Goal: Check status: Check status

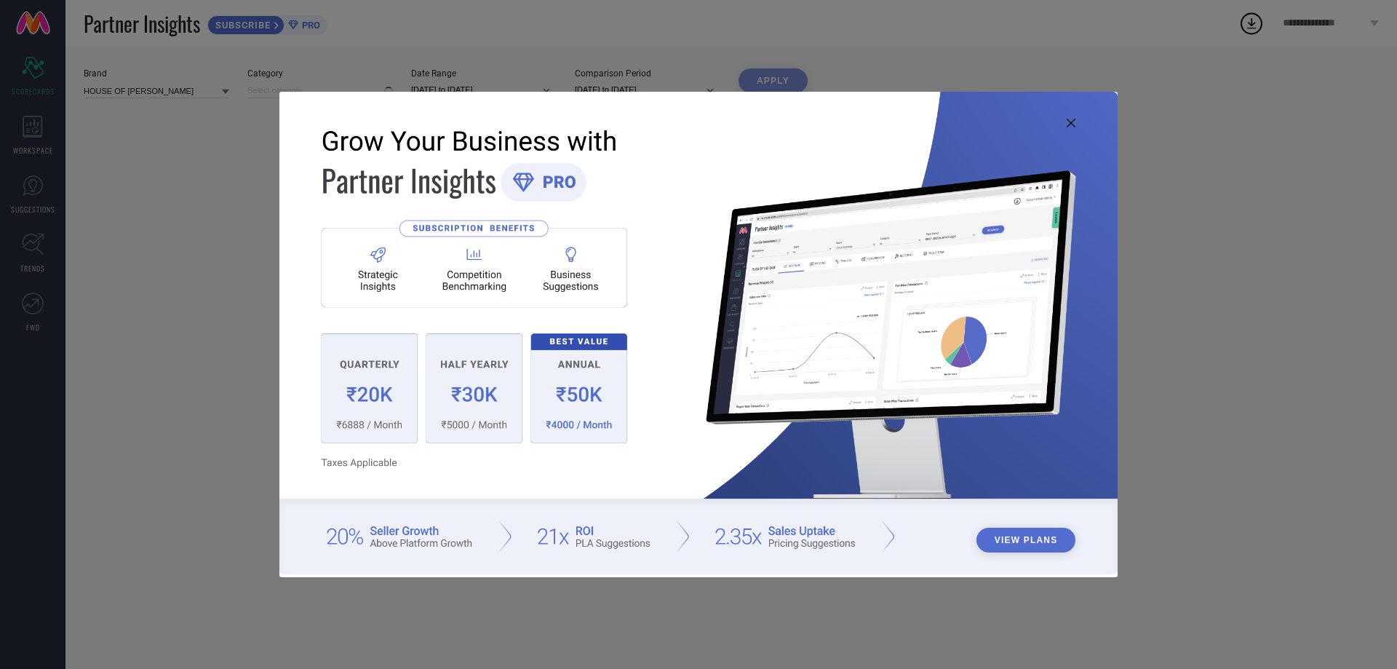
type input "All"
click at [1071, 125] on icon at bounding box center [1071, 123] width 9 height 9
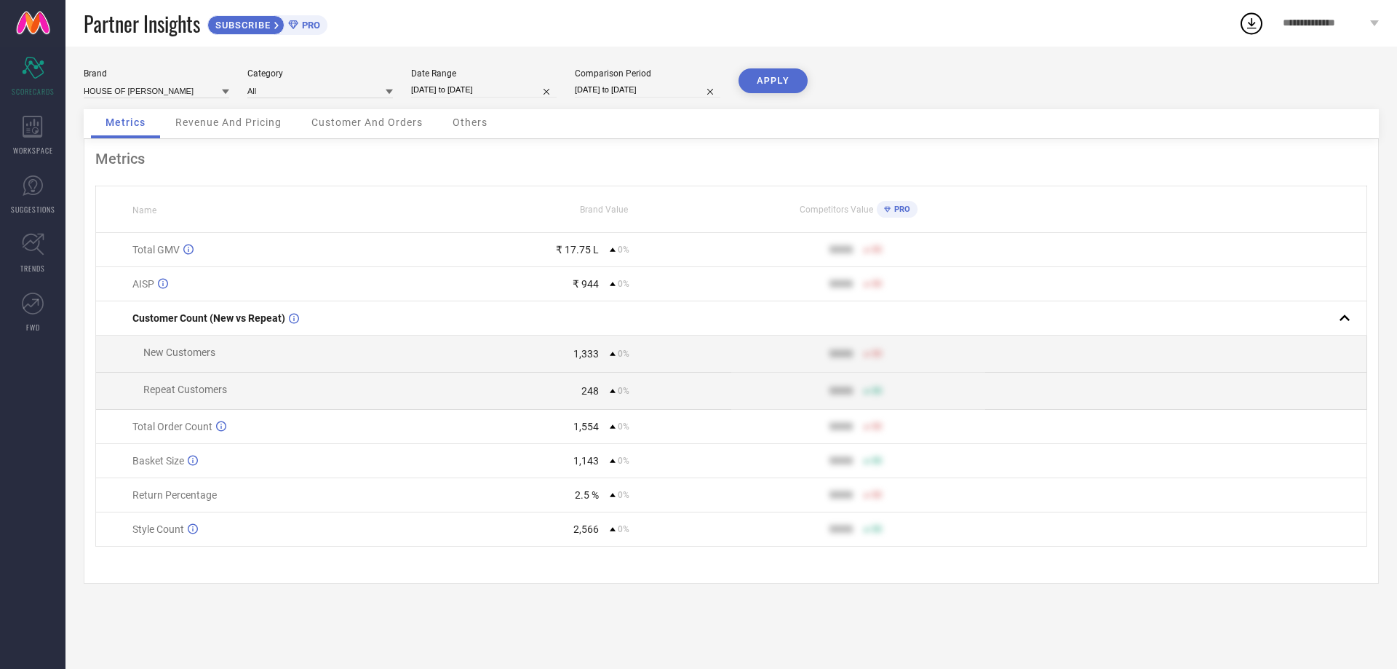
click at [480, 79] on div "Date Range [DATE] to [DATE]" at bounding box center [484, 83] width 146 height 30
click at [480, 90] on input "[DATE] to [DATE]" at bounding box center [484, 89] width 146 height 15
select select "7"
select select "2025"
select select "8"
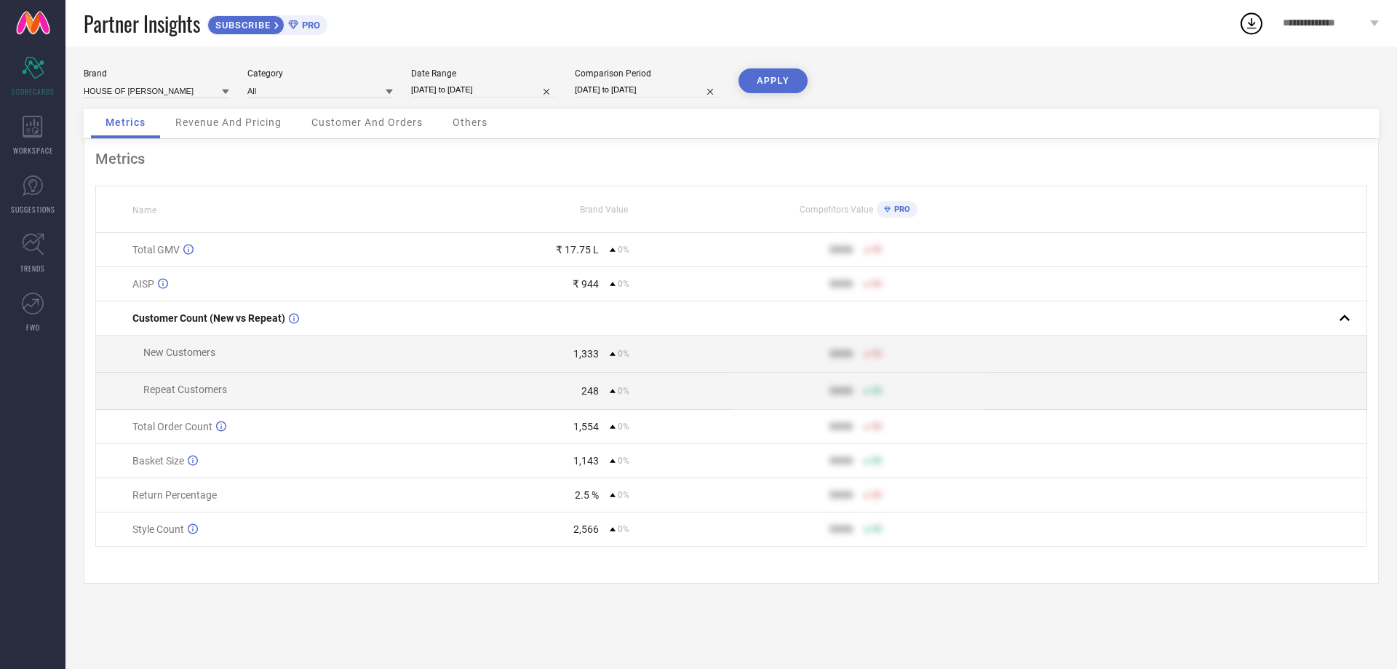
select select "2025"
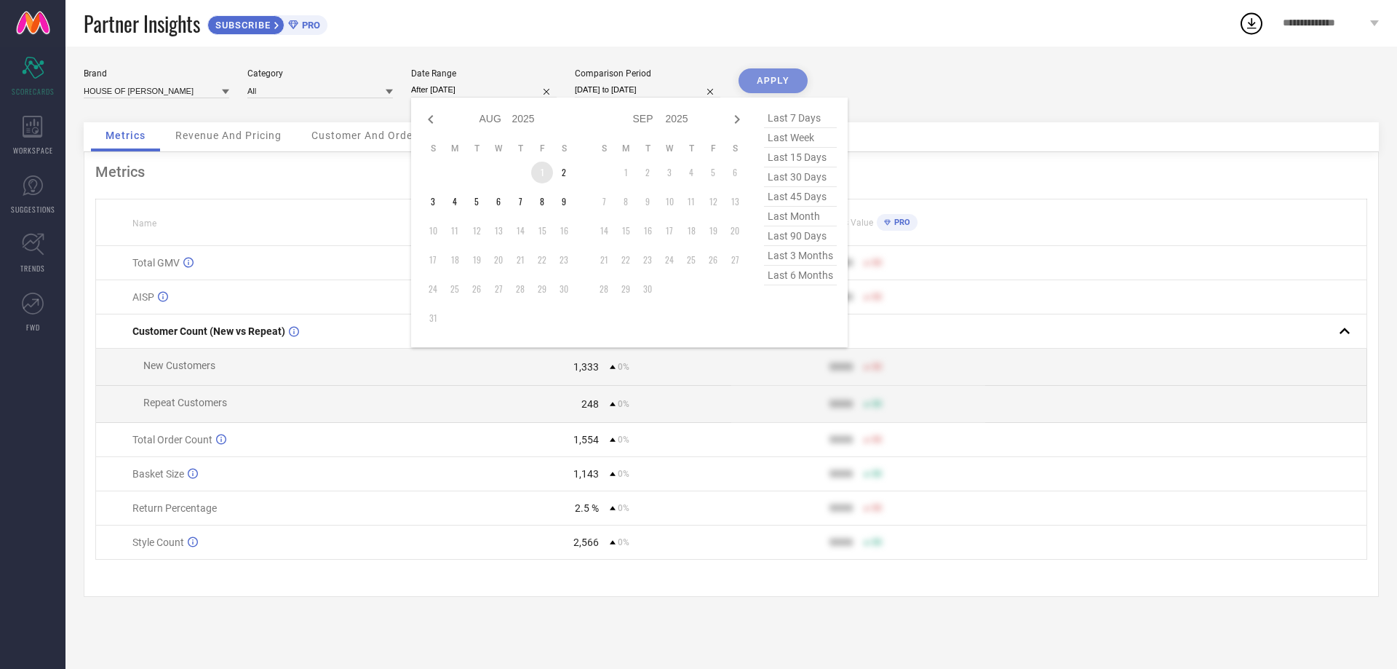
click at [543, 169] on td "1" at bounding box center [542, 173] width 22 height 22
type input "[DATE] to [DATE]"
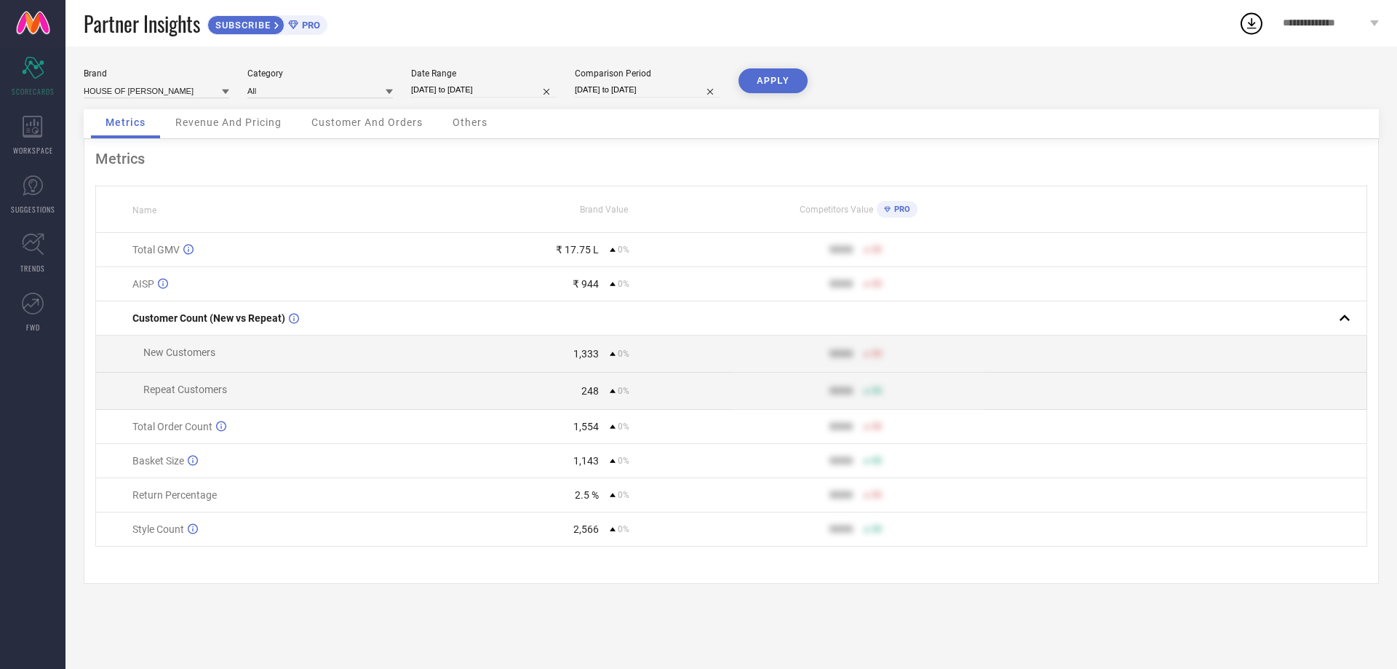
select select "7"
select select "2025"
select select "8"
select select "2025"
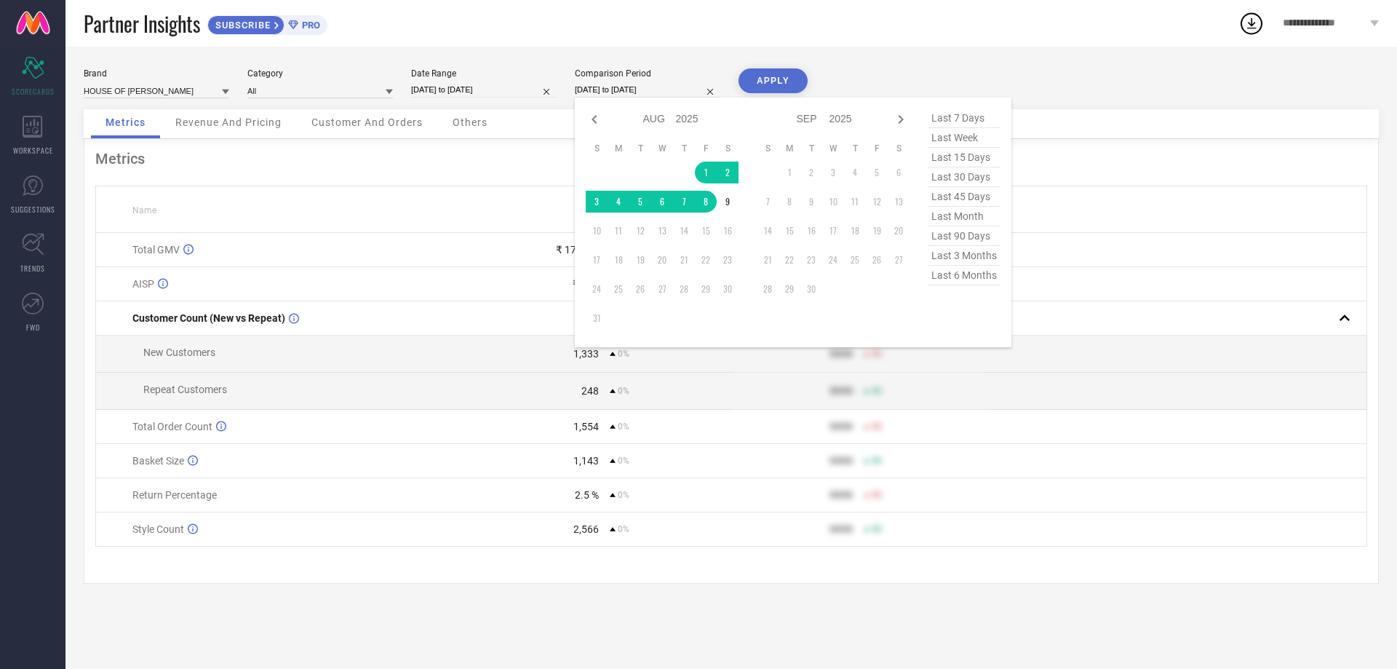
click at [622, 91] on input "[DATE] to [DATE]" at bounding box center [648, 89] width 146 height 15
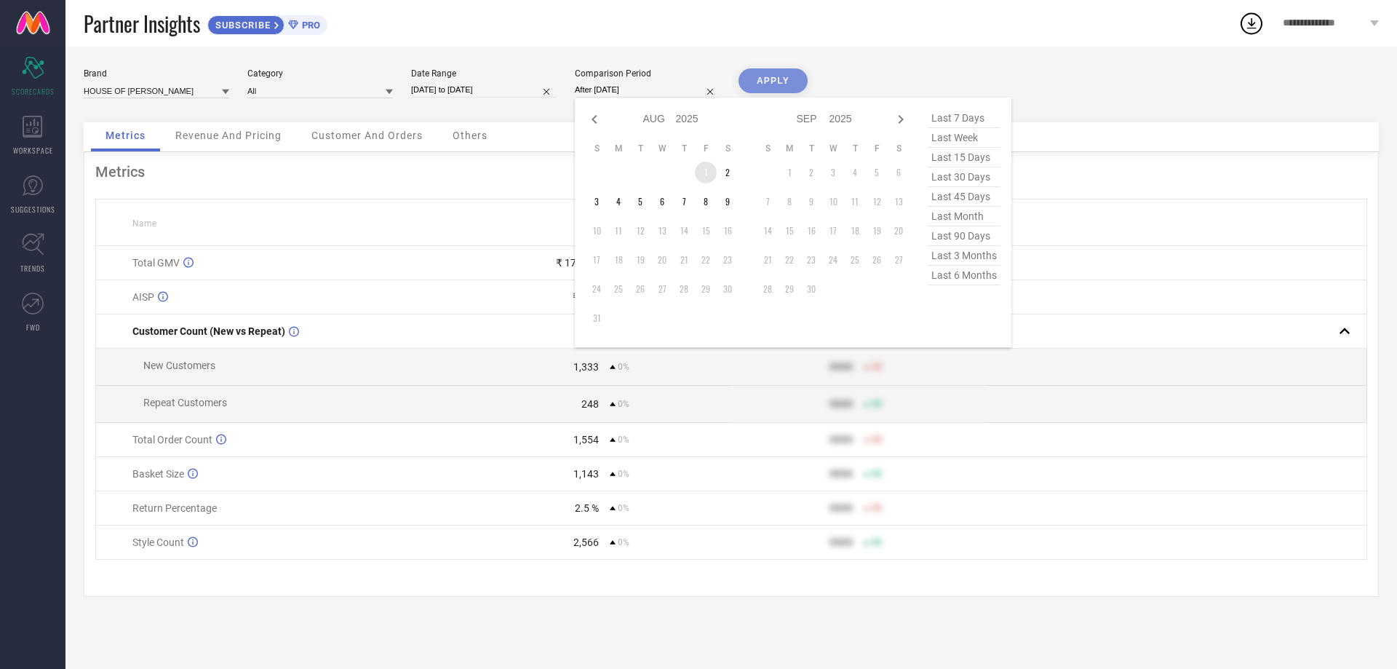
click at [705, 165] on td "1" at bounding box center [706, 173] width 22 height 22
type input "[DATE] to [DATE]"
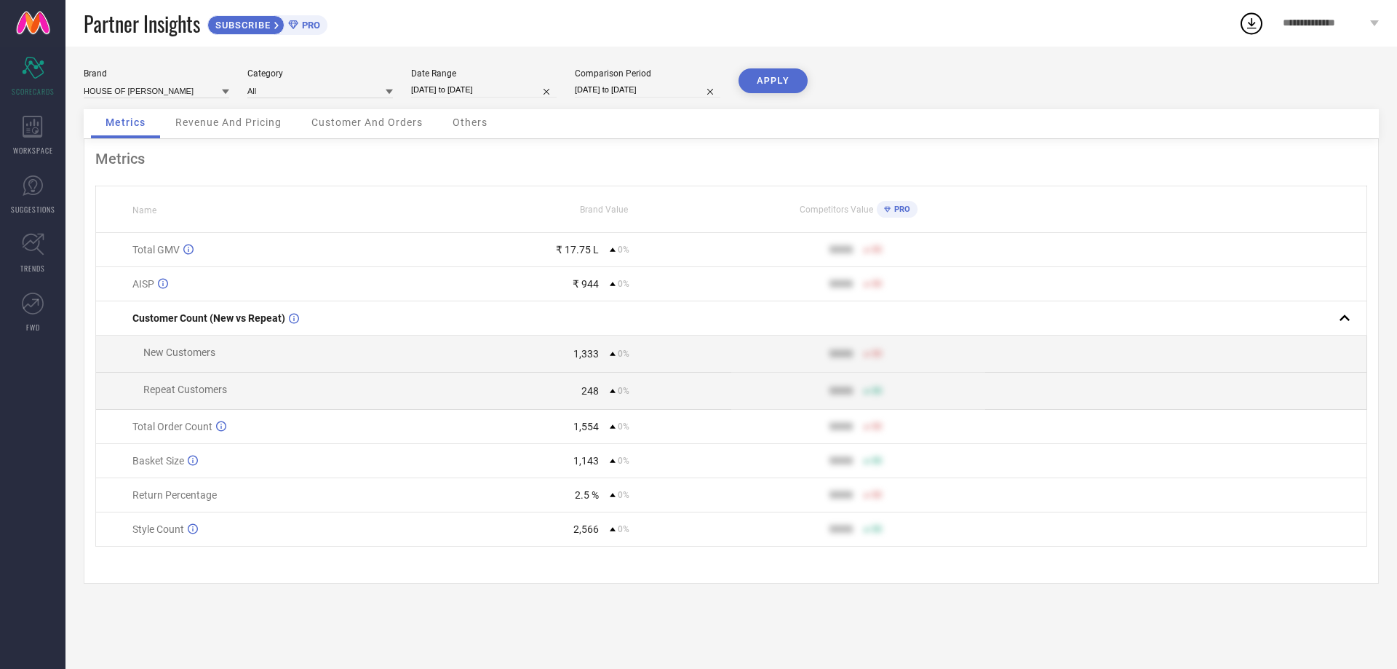
click at [767, 89] on button "APPLY" at bounding box center [773, 80] width 69 height 25
